Goal: Information Seeking & Learning: Check status

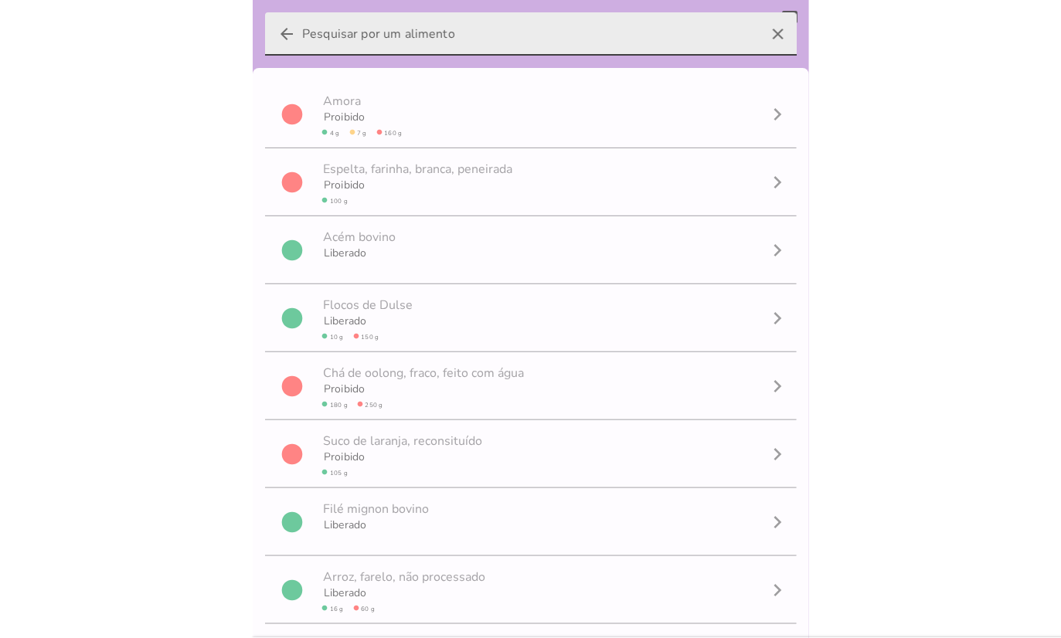
scroll to position [1, 0]
click at [763, 29] on icon "clear" at bounding box center [778, 33] width 37 height 37
click at [760, 29] on input "arrow_back clear" at bounding box center [530, 33] width 457 height 43
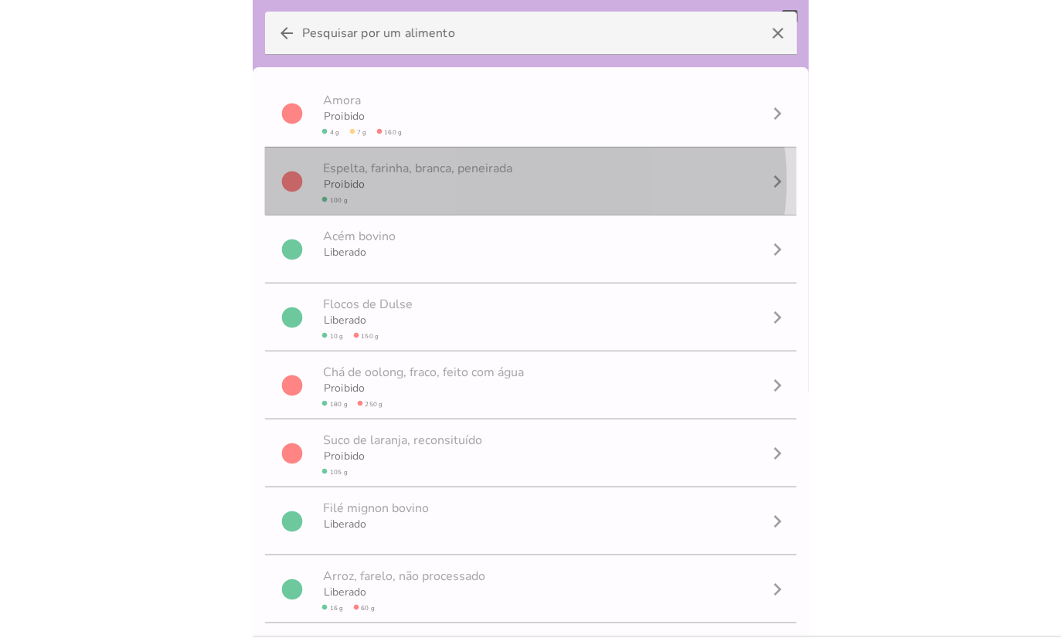
drag, startPoint x: 858, startPoint y: 0, endPoint x: 152, endPoint y: -13, distance: 705.6
click at [152, 0] on html at bounding box center [530, 319] width 1061 height 638
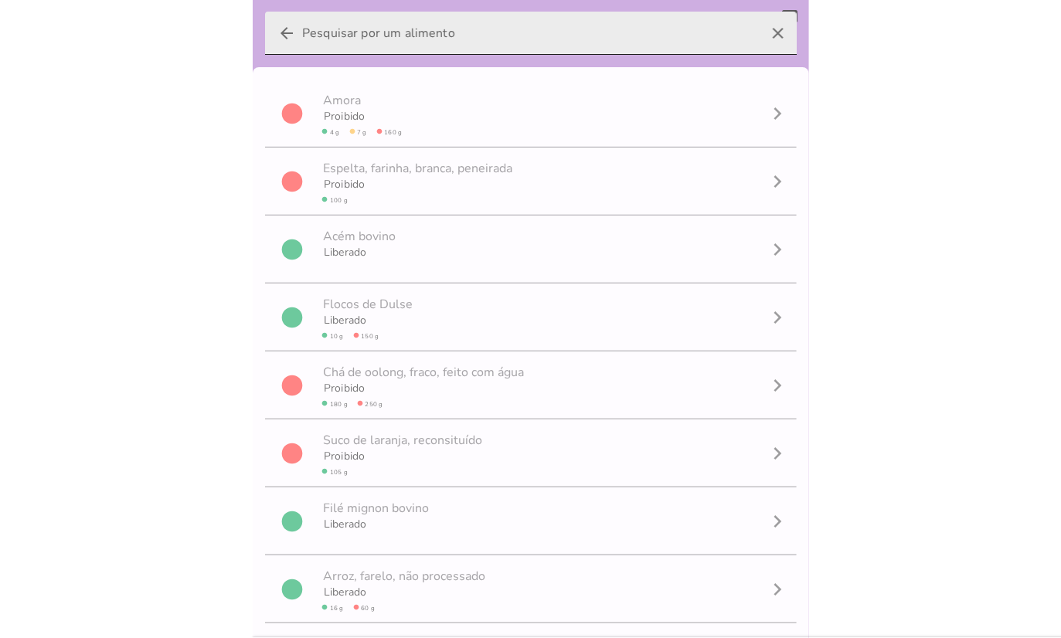
click at [764, 32] on icon "clear" at bounding box center [778, 33] width 37 height 37
click at [760, 32] on input "arrow_back clear" at bounding box center [530, 33] width 457 height 43
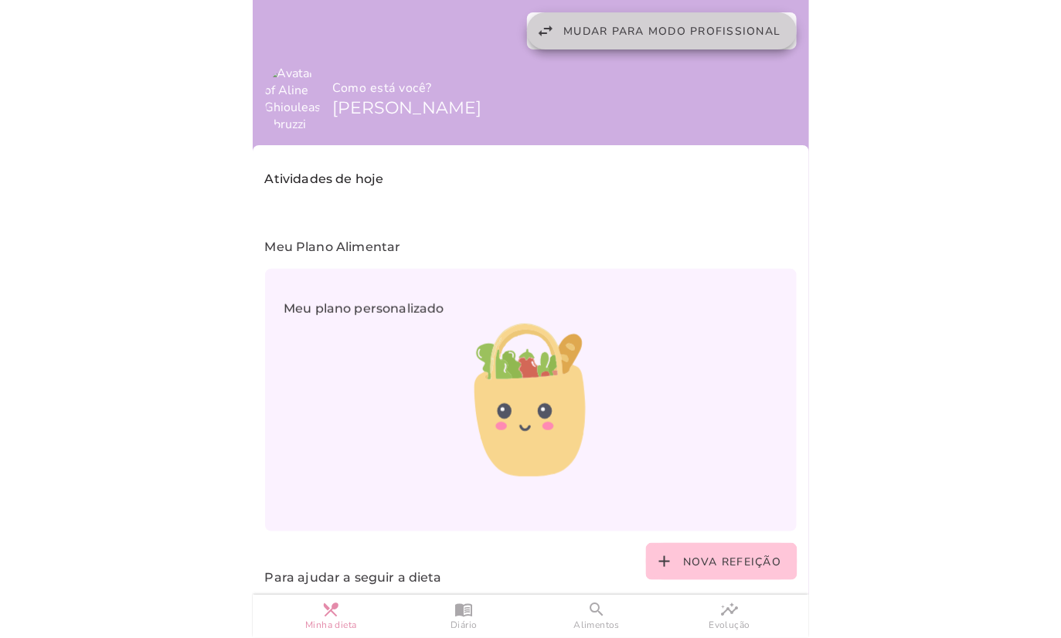
click at [624, 34] on span "Mudar para modo profissional" at bounding box center [672, 31] width 217 height 15
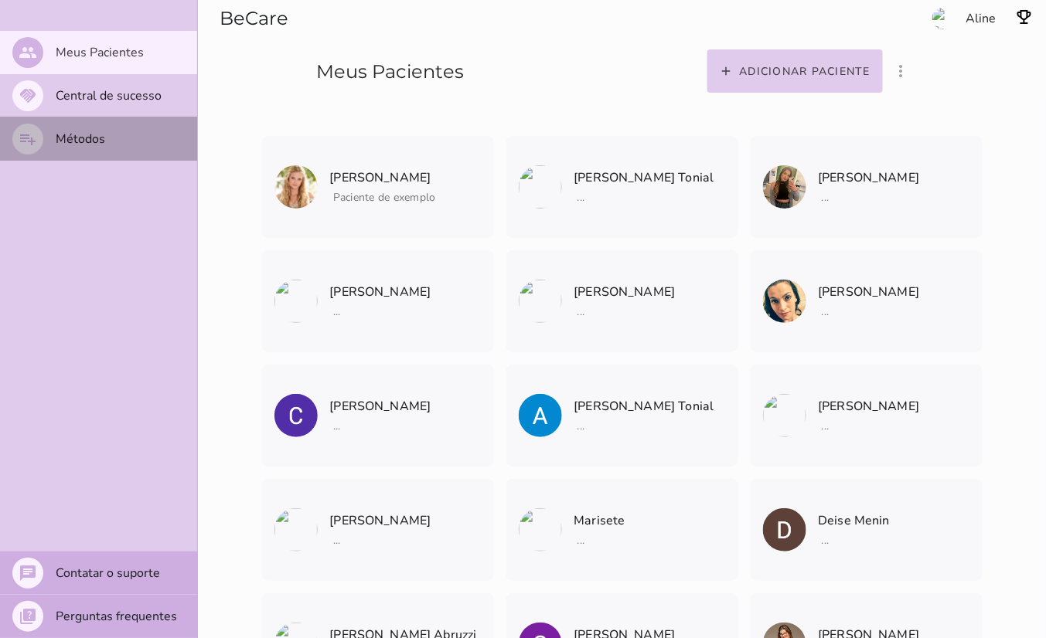
click at [117, 138] on mwc-list-item "playlist_add Métodos" at bounding box center [98, 138] width 197 height 43
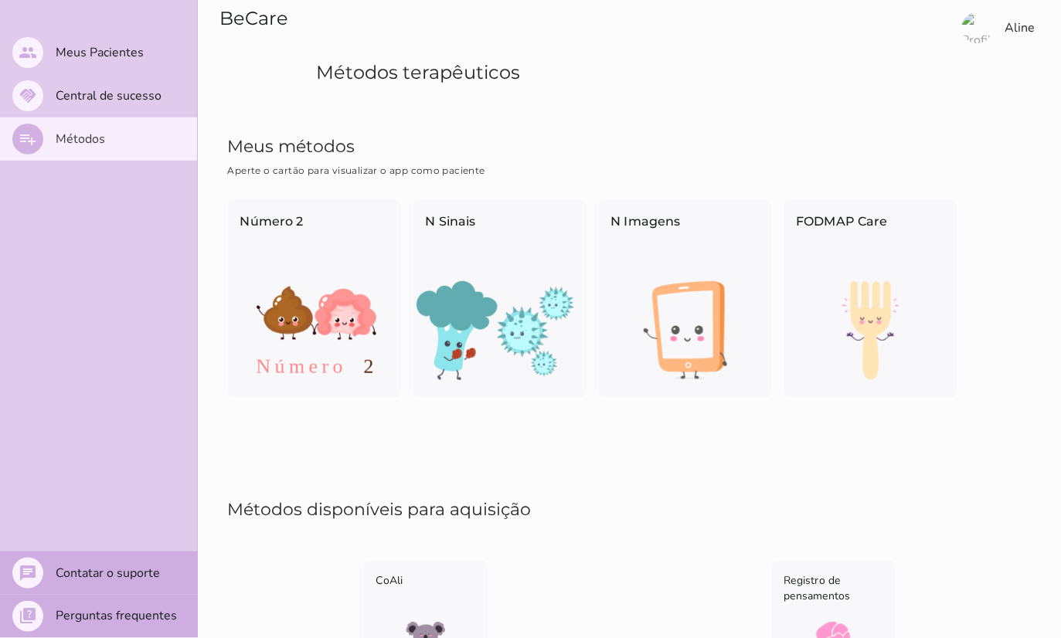
click at [453, 198] on div "Número 2 N Sinais N Imagens FODMAP Care" at bounding box center [630, 299] width 808 height 202
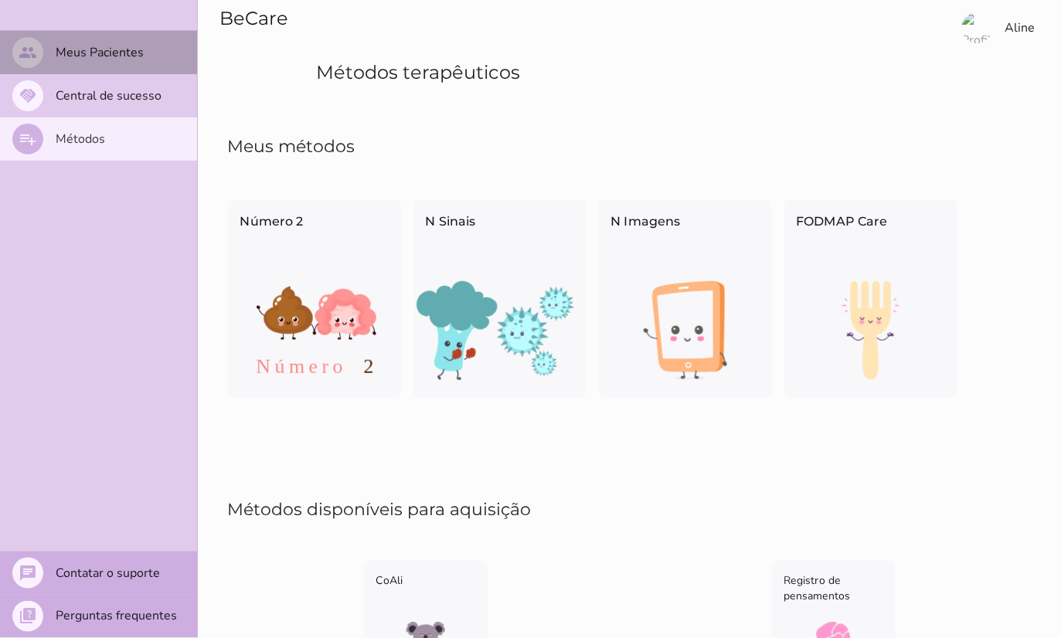
click at [133, 63] on mwc-list-item "people Meus Pacientes" at bounding box center [98, 52] width 197 height 43
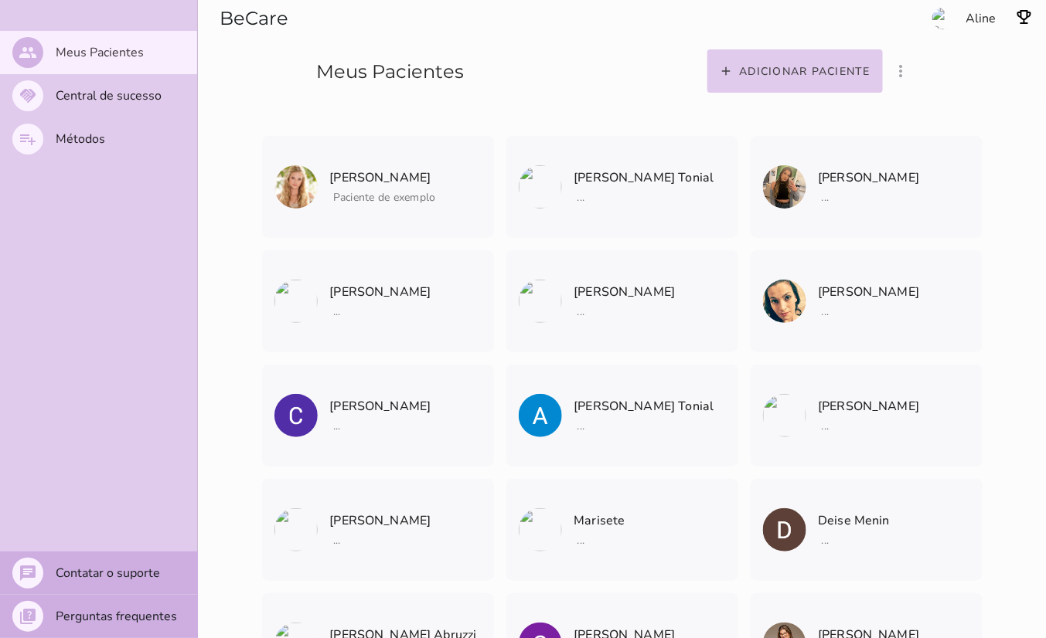
scroll to position [6612, 0]
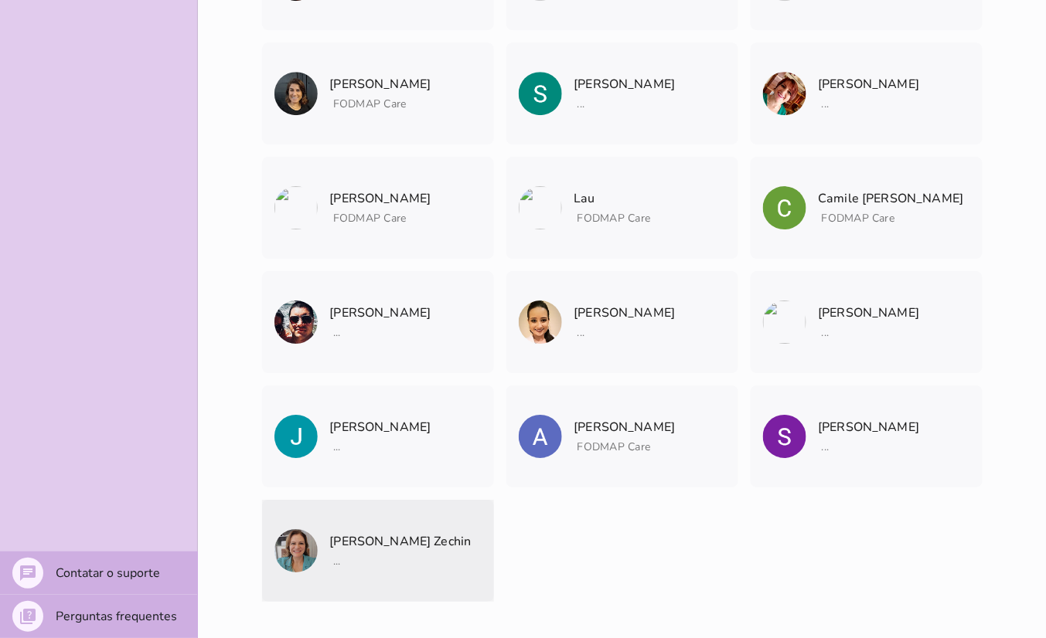
click at [403, 525] on span "[PERSON_NAME] Zechin Arquivar paciente Quando você finalizar a terapia digital …" at bounding box center [400, 532] width 141 height 65
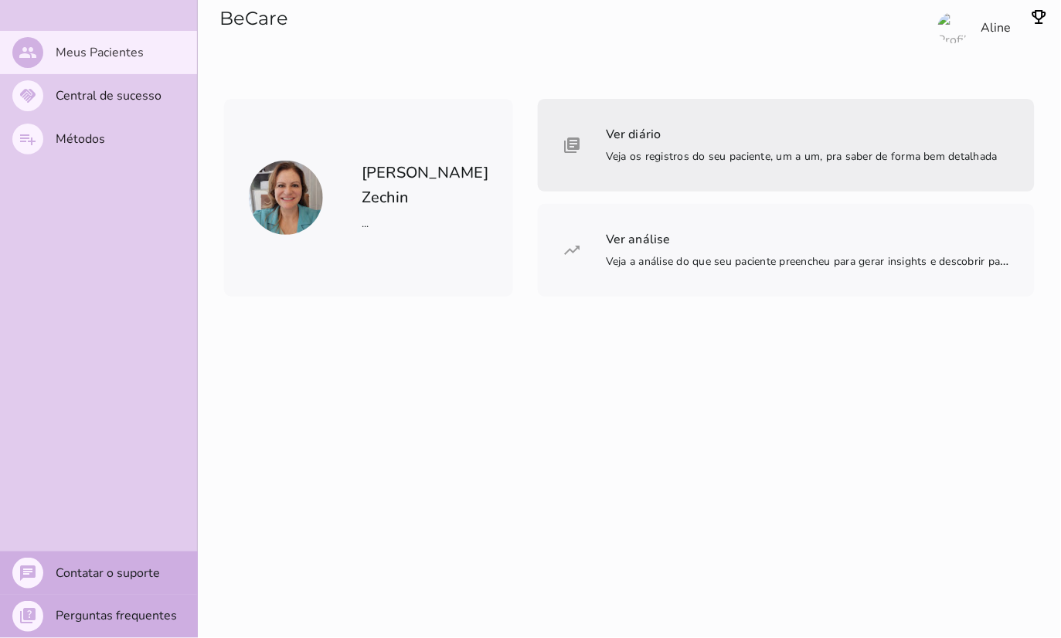
click at [659, 164] on span "Veja os registros do seu paciente, um a um, pra saber de forma bem detalhada" at bounding box center [802, 156] width 392 height 15
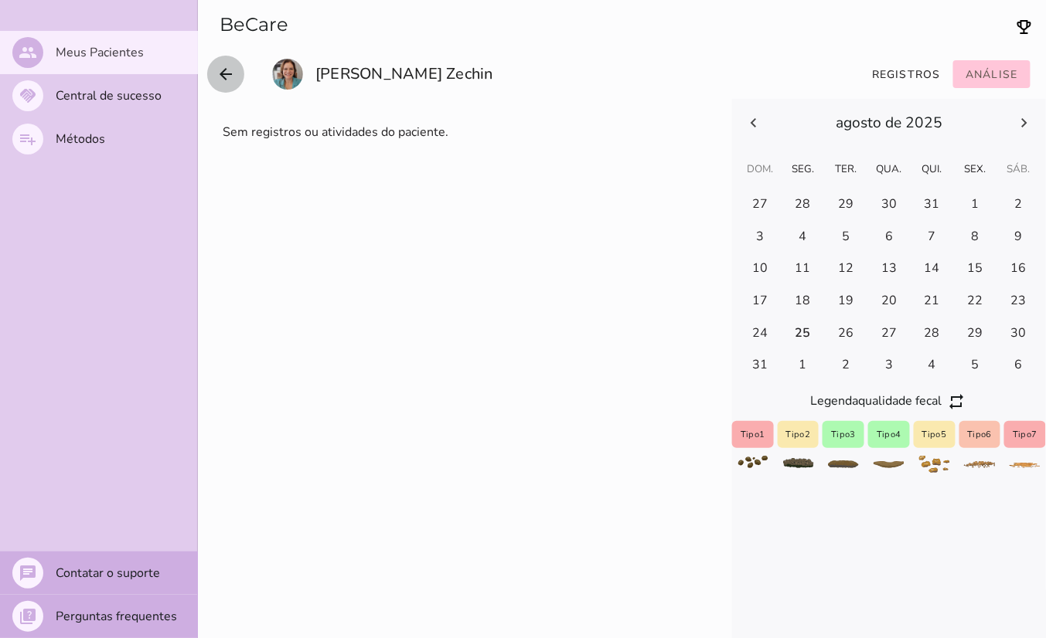
click at [226, 73] on icon "arrow_back" at bounding box center [225, 74] width 19 height 19
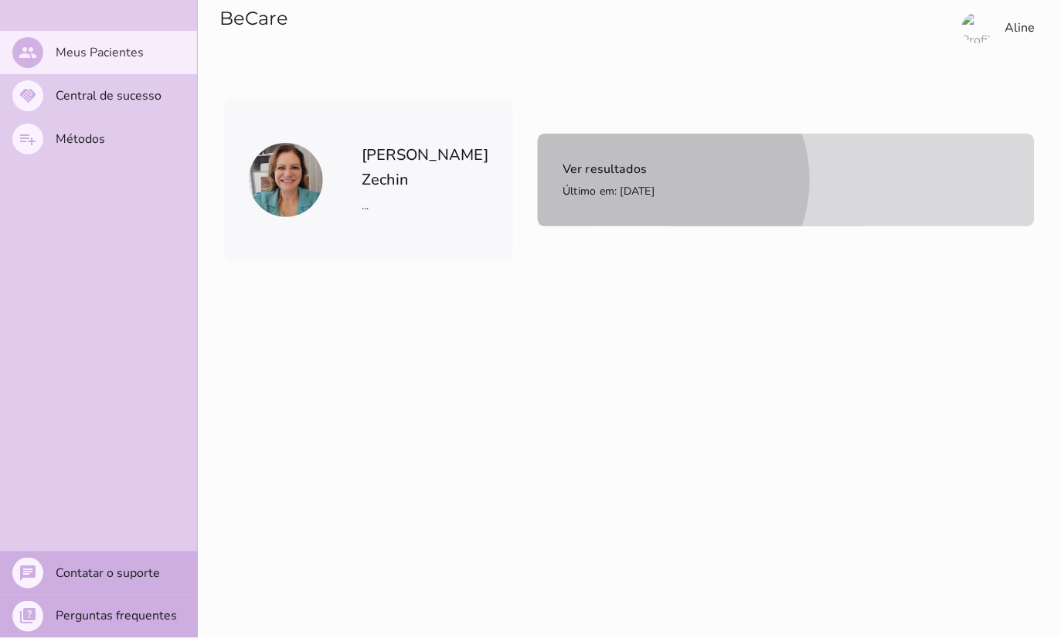
click at [563, 158] on span "Ver resultados Último em: [DATE]" at bounding box center [609, 179] width 92 height 43
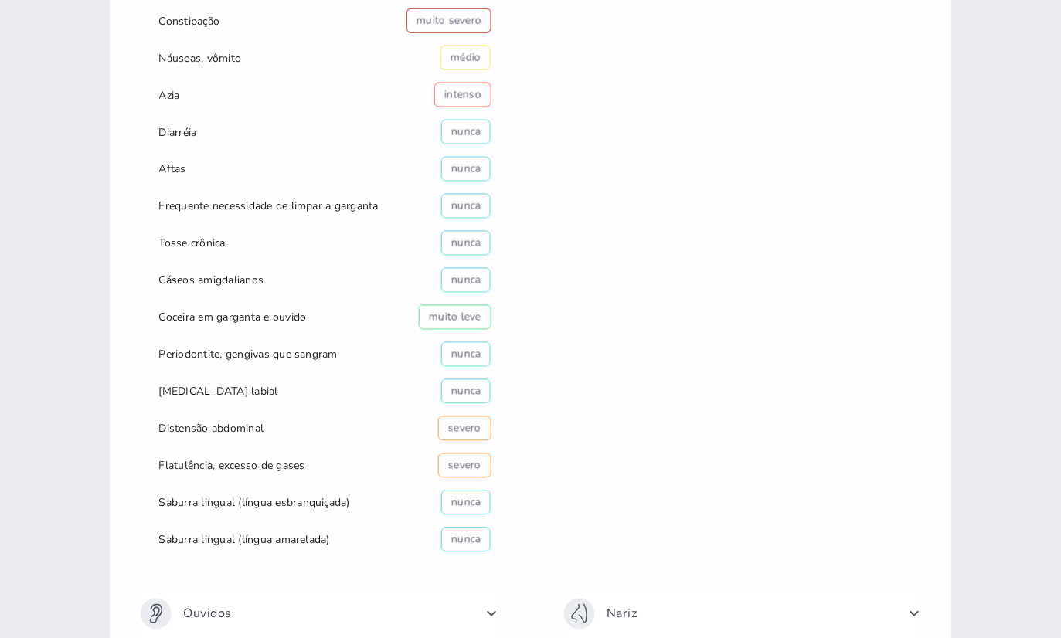
scroll to position [1117, 0]
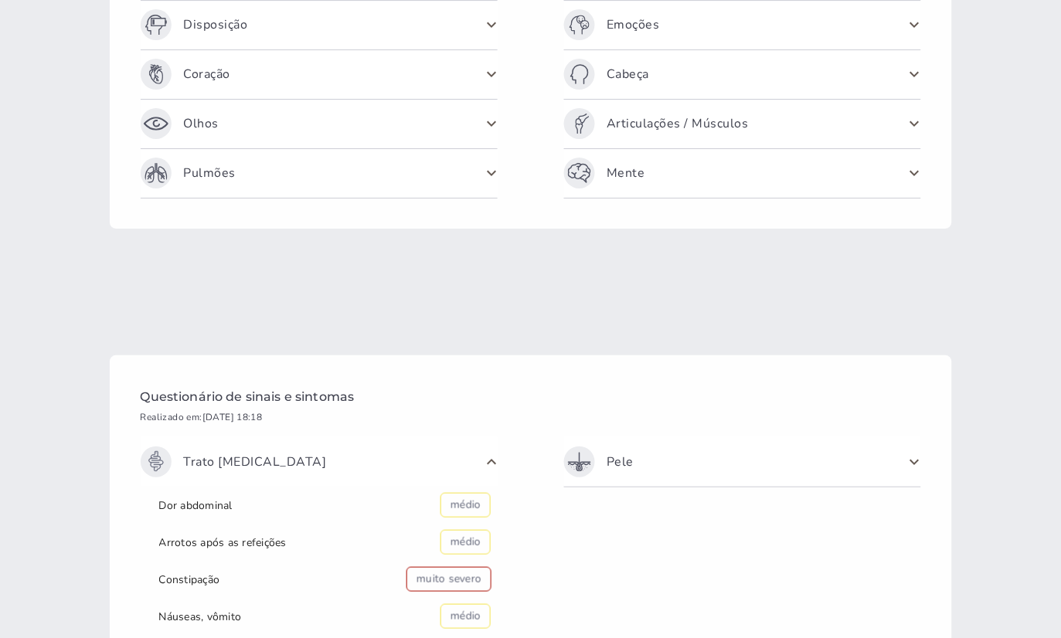
click at [866, 117] on span "Articulações / Músculos" at bounding box center [733, 123] width 338 height 31
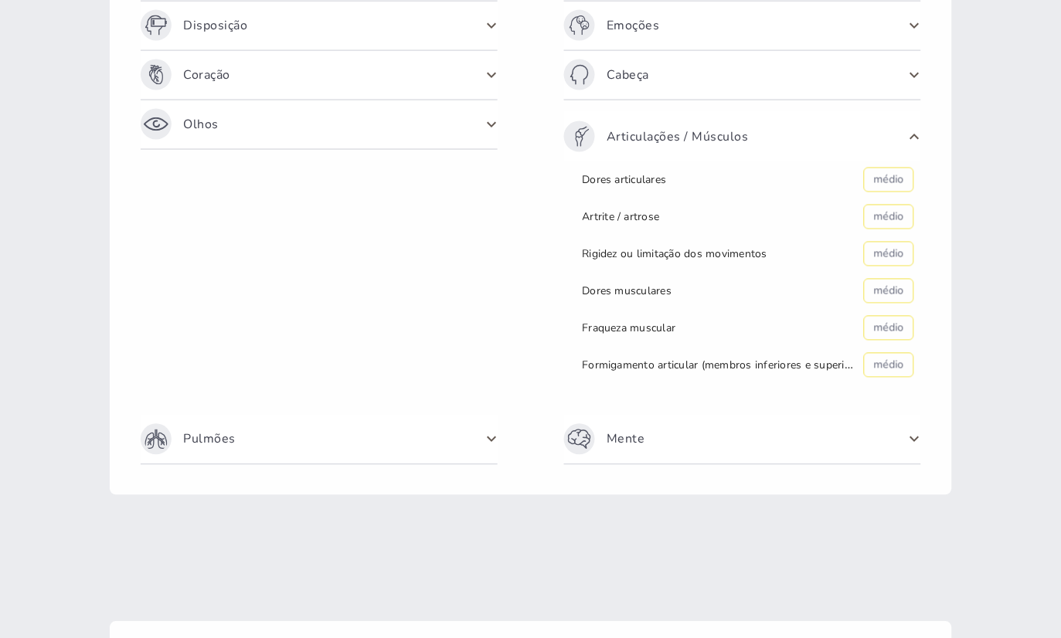
click at [904, 63] on span at bounding box center [915, 75] width 25 height 25
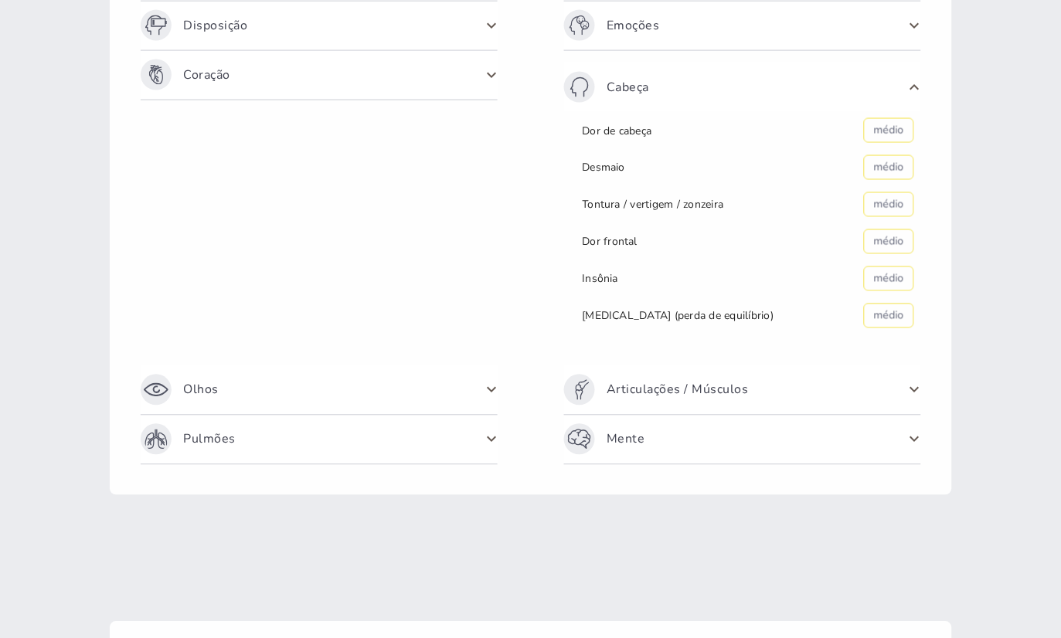
click at [484, 73] on span at bounding box center [491, 75] width 25 height 25
